Goal: Download file/media

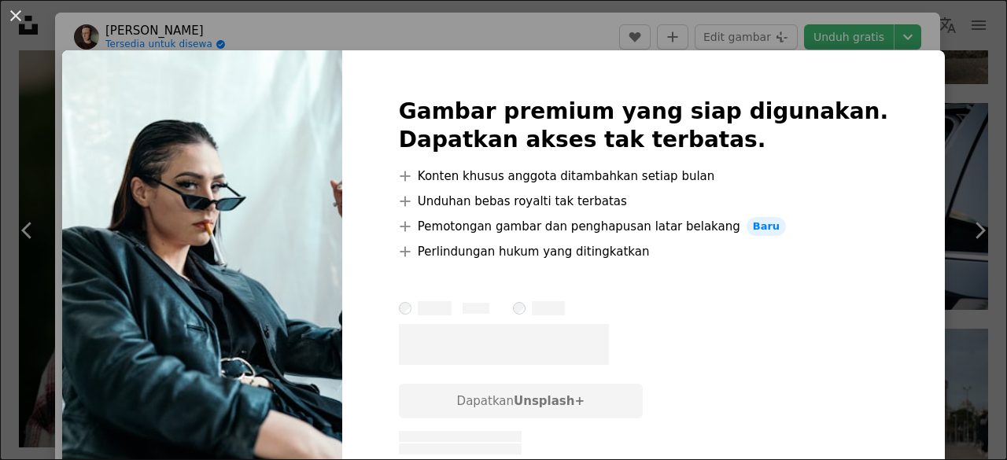
scroll to position [5383, 0]
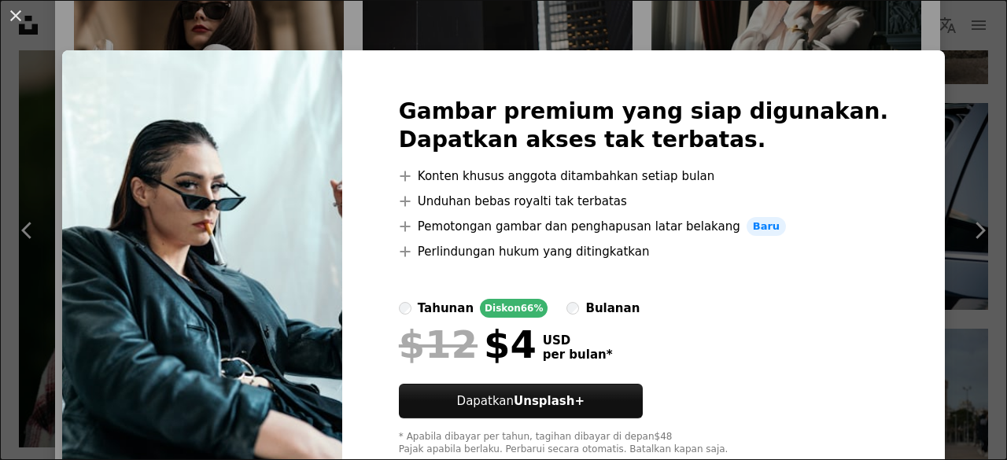
click at [518, 33] on div "An X shape Gambar premium yang siap digunakan. Dapatkan akses tak terbatas. A p…" at bounding box center [503, 230] width 1007 height 460
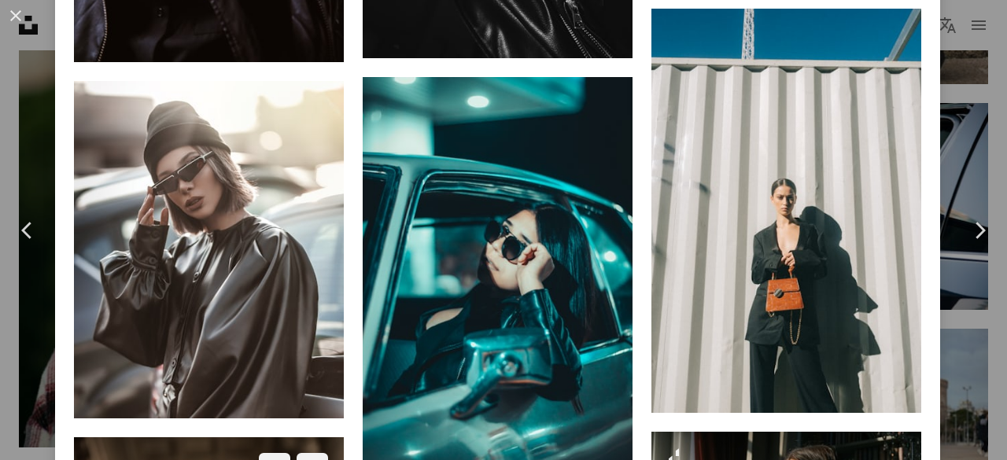
scroll to position [4998, 0]
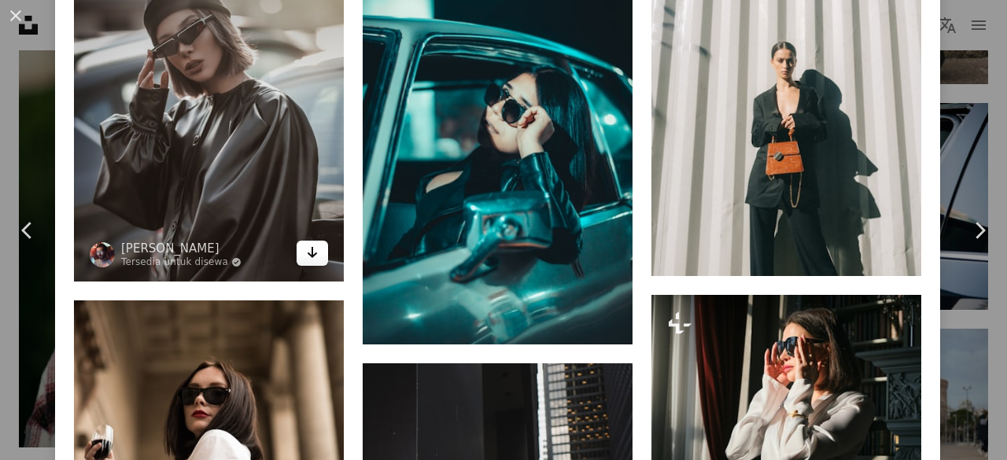
click at [311, 241] on link "Arrow pointing down" at bounding box center [312, 253] width 31 height 25
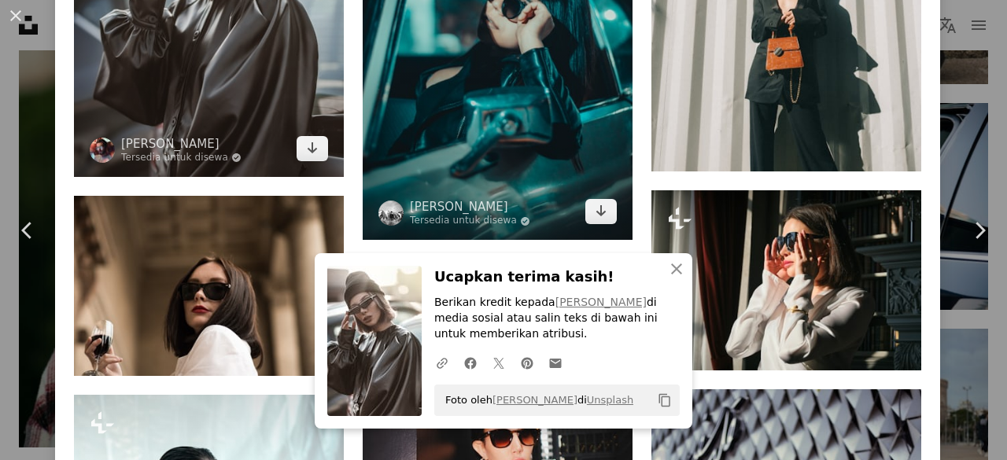
scroll to position [5108, 0]
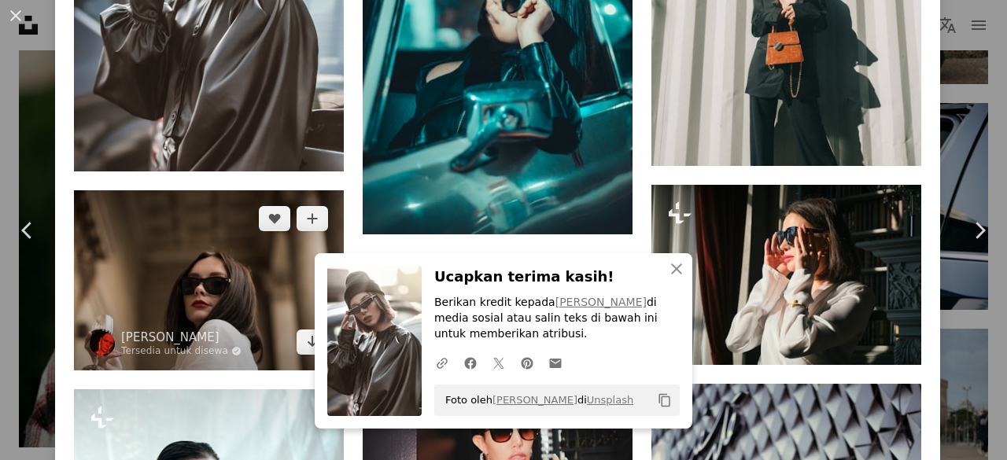
click at [247, 190] on img at bounding box center [209, 280] width 270 height 180
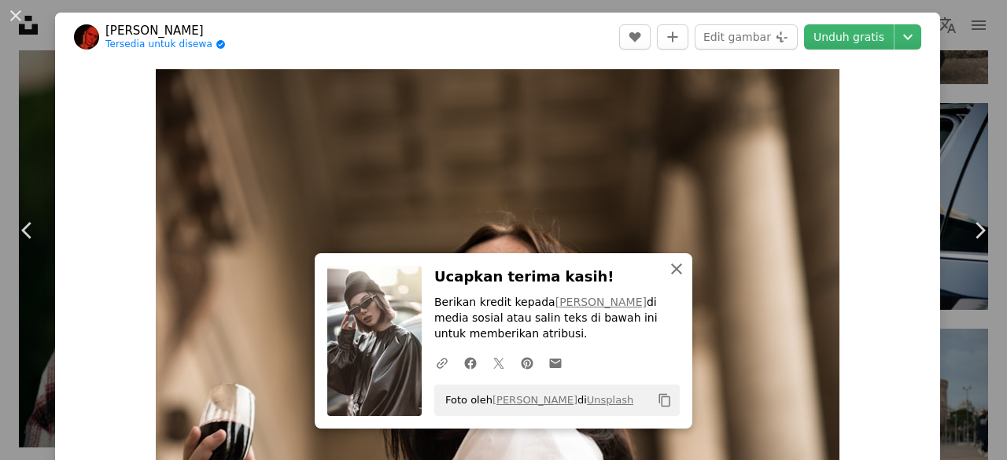
click at [669, 263] on icon "An X shape" at bounding box center [676, 269] width 19 height 19
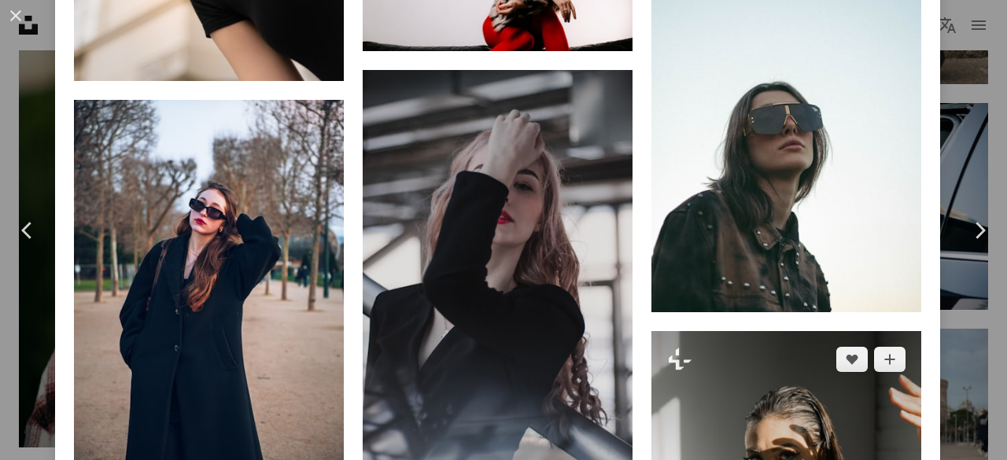
scroll to position [4425, 0]
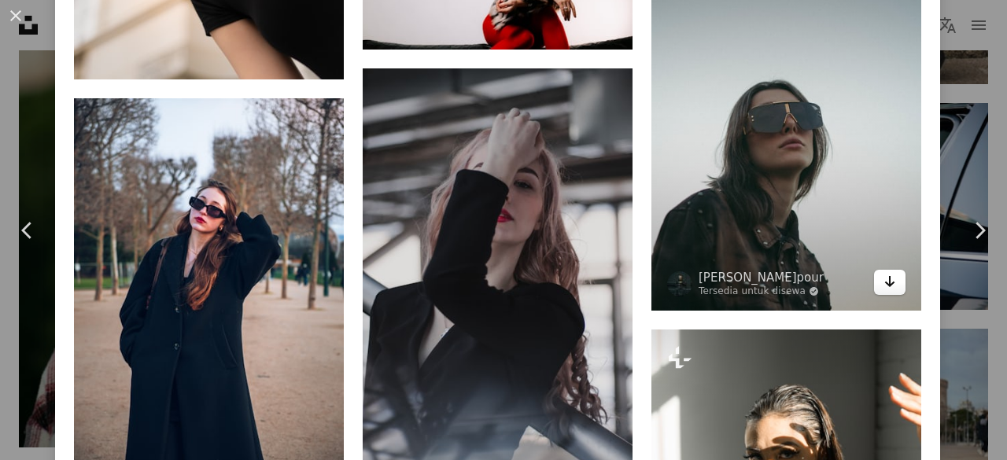
click at [883, 272] on icon "Arrow pointing down" at bounding box center [889, 281] width 13 height 19
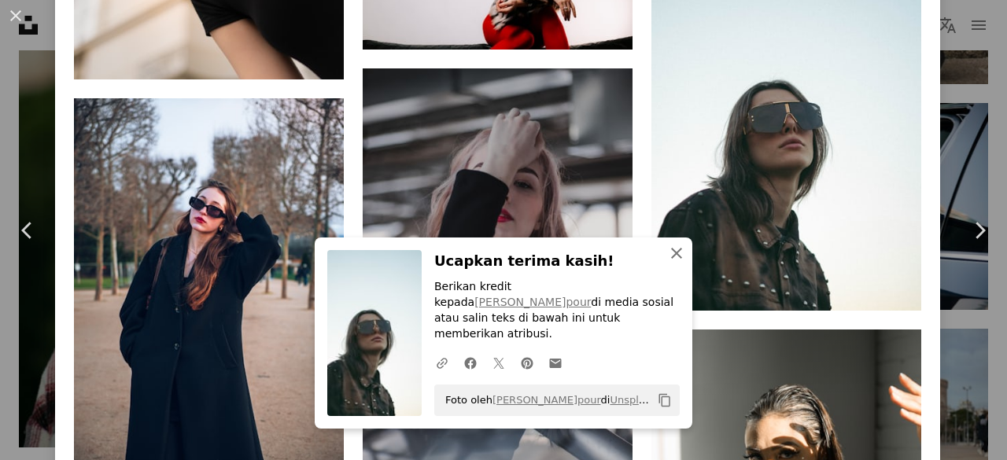
click at [672, 263] on icon "An X shape" at bounding box center [676, 253] width 19 height 19
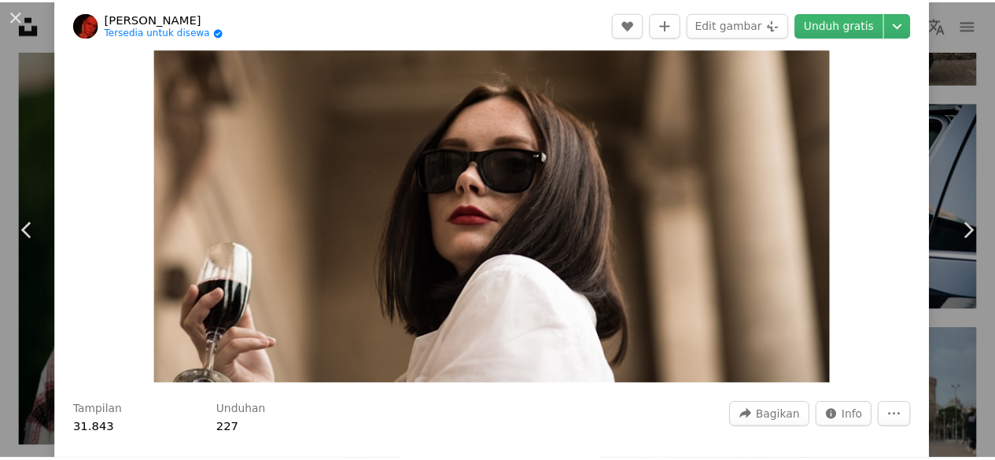
scroll to position [140, 0]
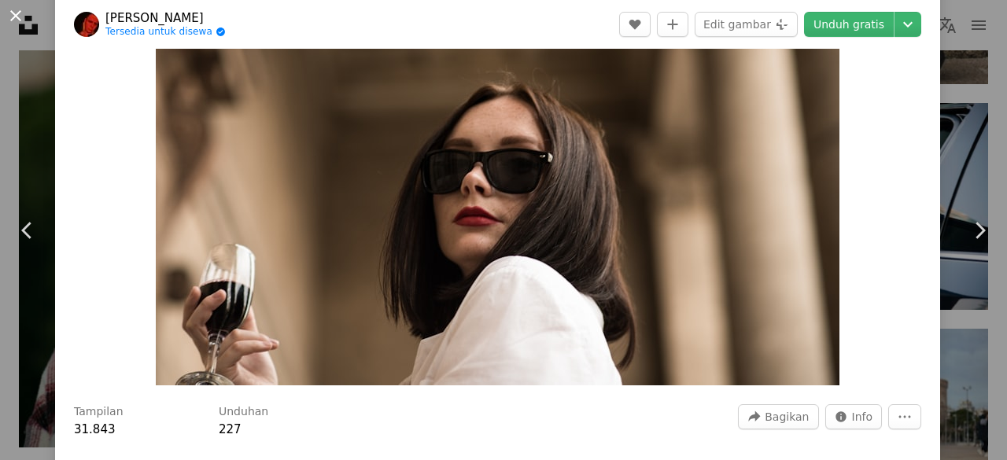
click at [12, 13] on button "An X shape" at bounding box center [15, 15] width 19 height 19
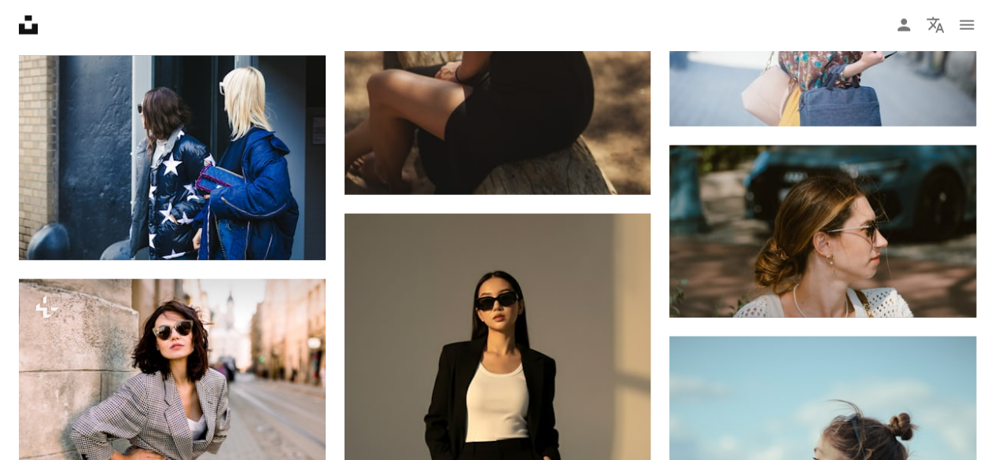
scroll to position [1783, 0]
